Goal: Information Seeking & Learning: Find contact information

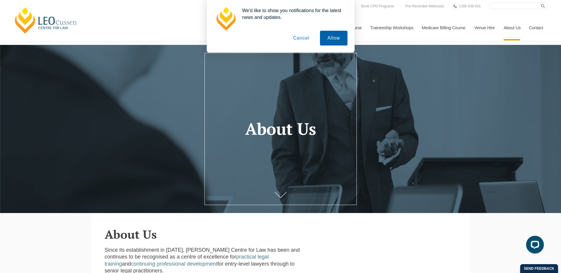
click at [334, 35] on button "Allow" at bounding box center [333, 38] width 27 height 15
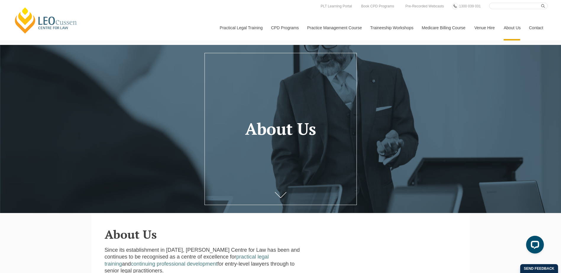
click at [539, 29] on link "Contact" at bounding box center [536, 27] width 23 height 25
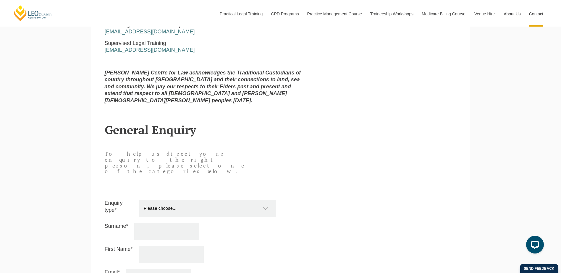
scroll to position [266, 0]
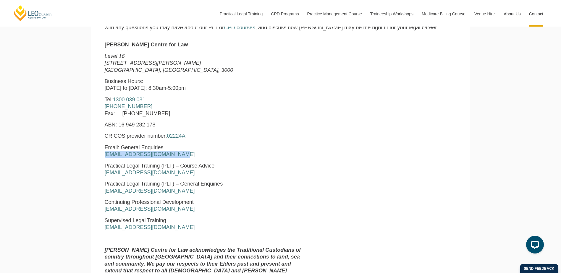
drag, startPoint x: 178, startPoint y: 156, endPoint x: 101, endPoint y: 154, distance: 76.9
click at [101, 154] on div "[PERSON_NAME] Centre for Law [STREET_ADDRESS][PERSON_NAME] Business Hours: [DAT…" at bounding box center [205, 163] width 211 height 245
copy link "[EMAIL_ADDRESS][DOMAIN_NAME]"
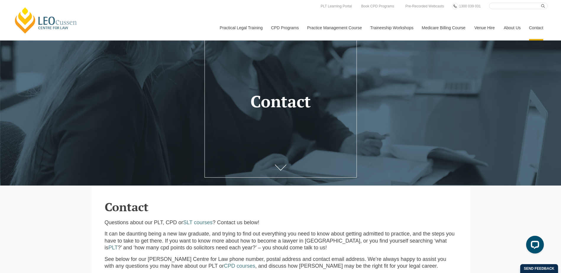
scroll to position [0, 0]
